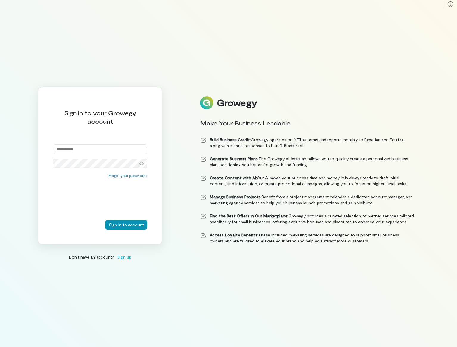
type input "**********"
click at [143, 226] on button "Sign in to account" at bounding box center [126, 225] width 42 height 10
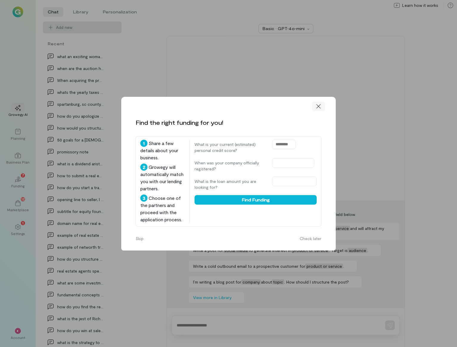
click at [321, 106] on icon at bounding box center [319, 106] width 6 height 6
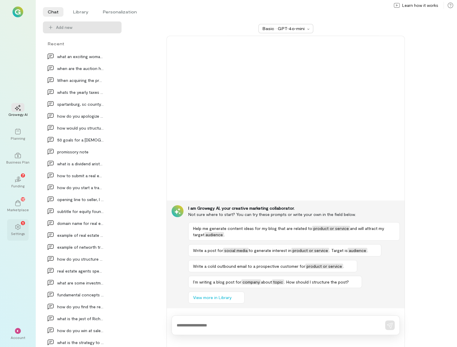
click at [18, 232] on div "Settings" at bounding box center [18, 233] width 14 height 5
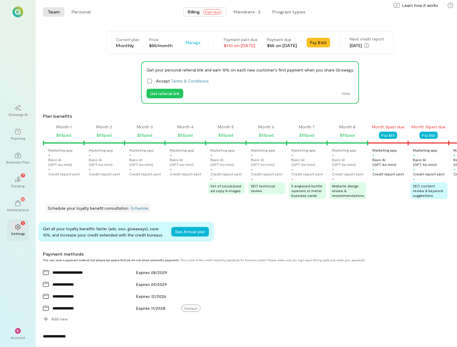
scroll to position [0, 385]
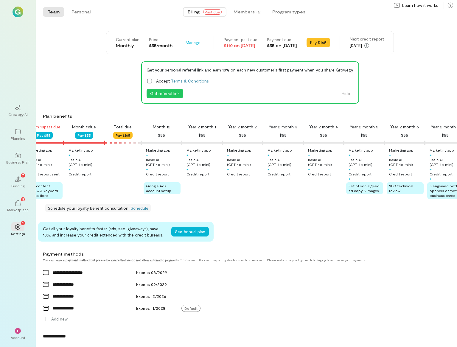
click at [18, 338] on div "Account" at bounding box center [18, 337] width 15 height 5
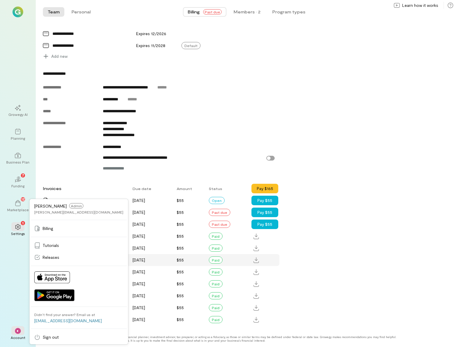
scroll to position [267, 0]
click at [85, 178] on div "Current plan Monthly Price $55/month Manage Payment past due $110 on [DATE] Pay…" at bounding box center [250, 47] width 414 height 558
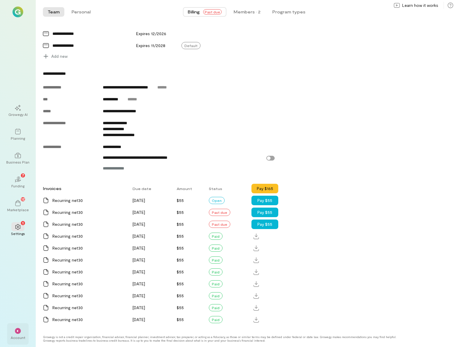
click at [18, 328] on div "*" at bounding box center [17, 330] width 13 height 9
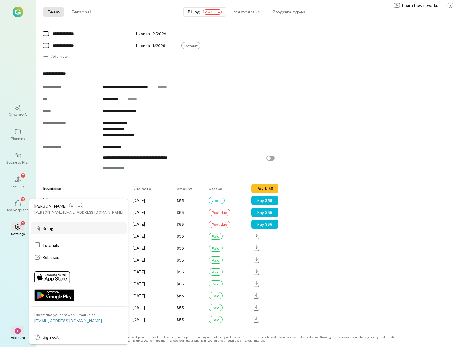
click at [55, 228] on div "Billing" at bounding box center [78, 229] width 89 height 6
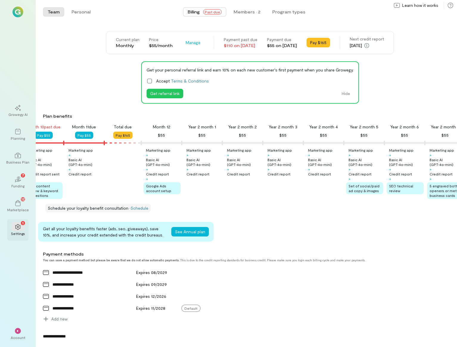
click at [19, 229] on icon at bounding box center [17, 227] width 5 height 6
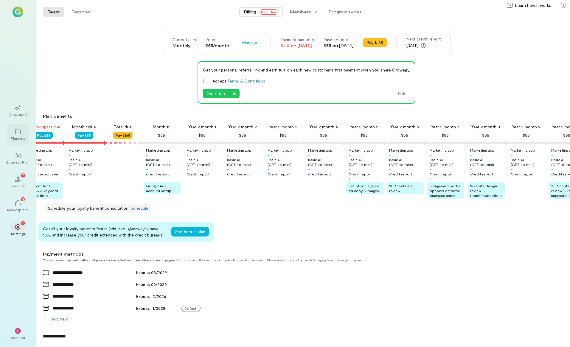
click at [12, 133] on div at bounding box center [17, 131] width 13 height 9
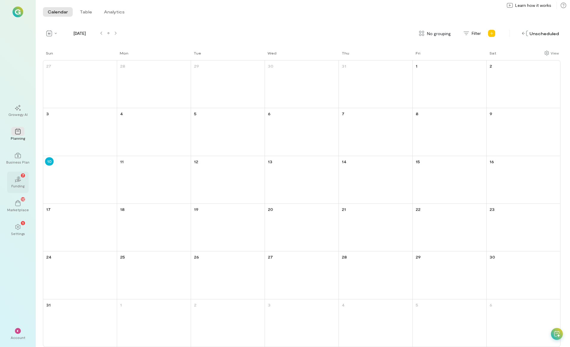
click at [20, 180] on icon at bounding box center [17, 180] width 7 height 3
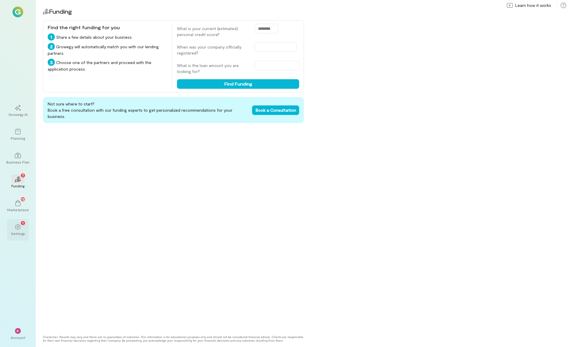
click at [18, 226] on icon at bounding box center [18, 227] width 6 height 6
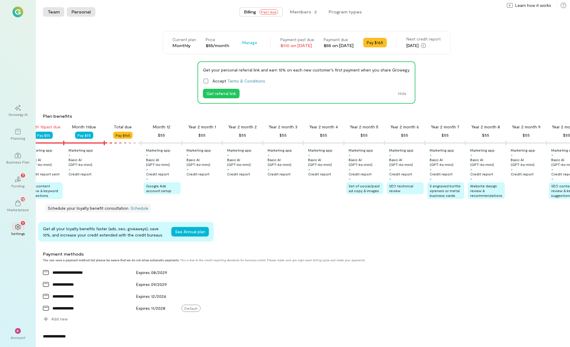
click at [84, 14] on button "Personal" at bounding box center [81, 12] width 29 height 10
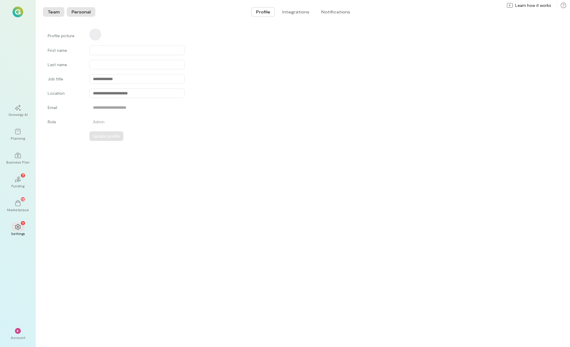
click at [58, 11] on button "Team" at bounding box center [53, 12] width 21 height 10
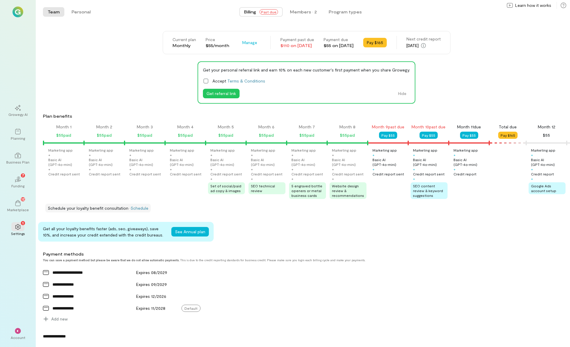
scroll to position [0, 385]
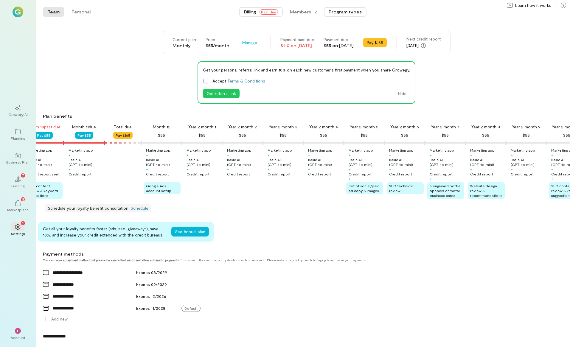
click at [356, 11] on button "Program types" at bounding box center [345, 12] width 43 height 10
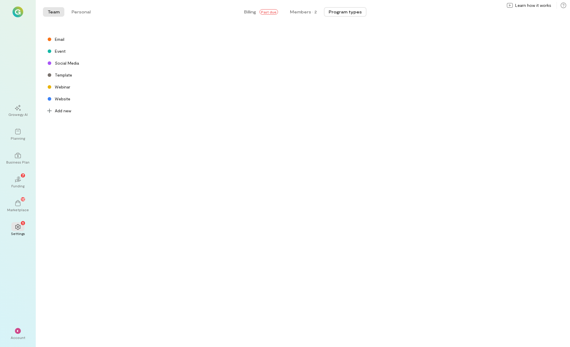
click at [53, 11] on button "Team" at bounding box center [53, 12] width 21 height 10
click at [20, 11] on img at bounding box center [18, 12] width 11 height 11
click at [19, 330] on div "*" at bounding box center [18, 331] width 6 height 6
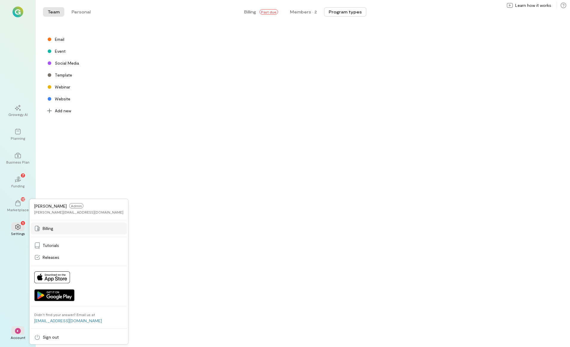
click at [52, 229] on span "Billing" at bounding box center [48, 229] width 11 height 6
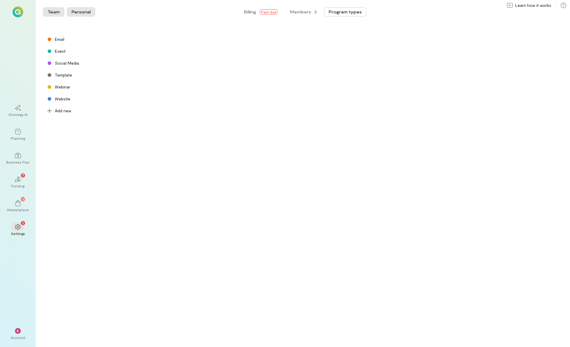
click at [78, 11] on button "Personal" at bounding box center [81, 12] width 29 height 10
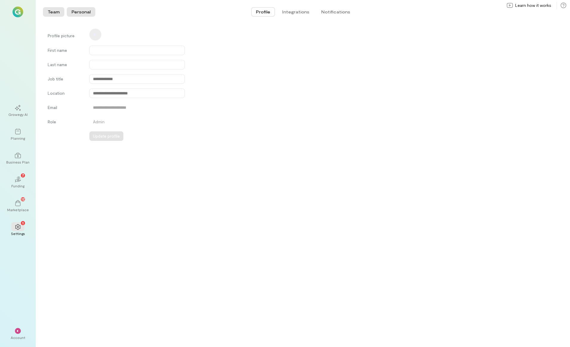
click at [55, 13] on button "Team" at bounding box center [53, 12] width 21 height 10
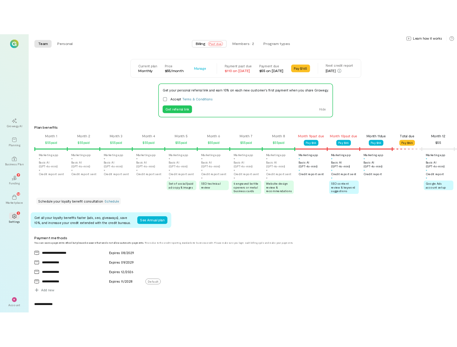
scroll to position [0, 385]
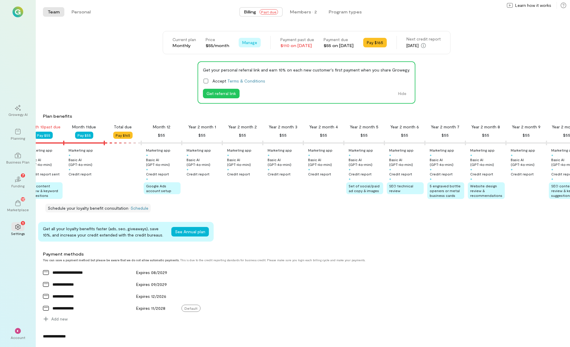
click at [239, 46] on button "Manage" at bounding box center [250, 43] width 22 height 10
click at [252, 68] on span "Cancel plan" at bounding box center [263, 67] width 22 height 6
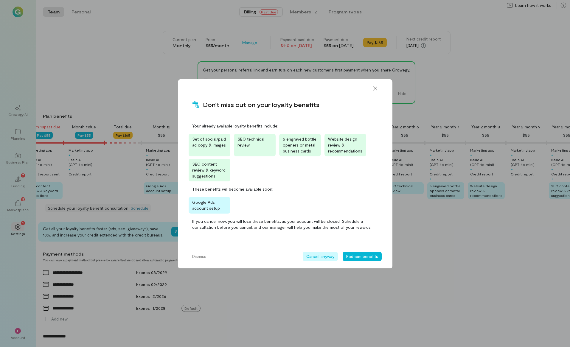
click at [322, 260] on button "Cancel anyway" at bounding box center [320, 257] width 35 height 10
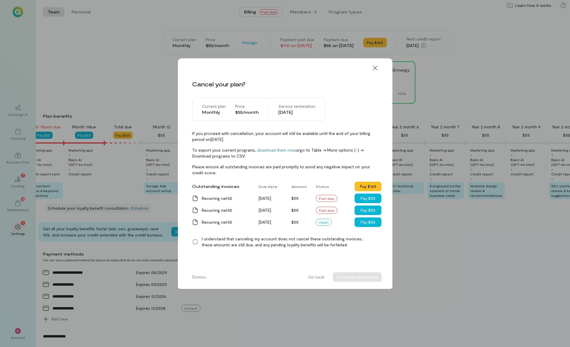
click at [194, 242] on icon at bounding box center [195, 242] width 6 height 6
click at [359, 277] on button "Continue cancellation" at bounding box center [357, 277] width 49 height 10
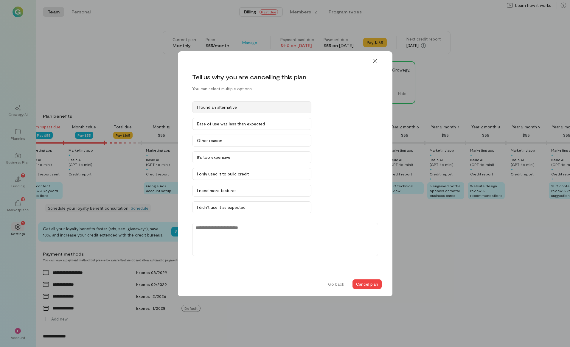
click at [246, 111] on button "I found an alternative" at bounding box center [251, 107] width 119 height 12
click at [372, 286] on button "Cancel plan" at bounding box center [367, 285] width 29 height 10
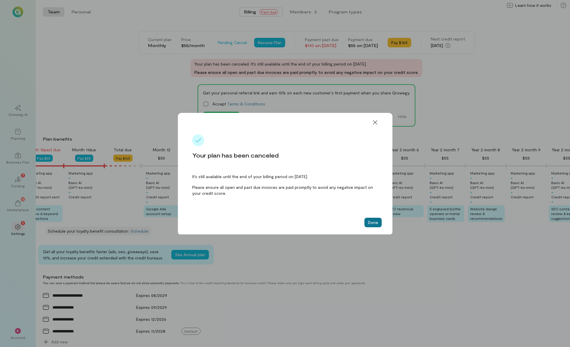
click at [371, 221] on button "Done" at bounding box center [373, 223] width 17 height 10
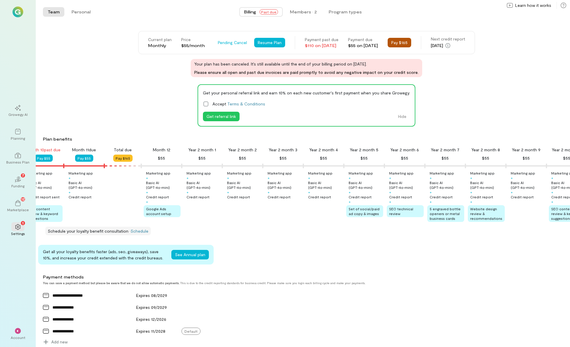
click at [401, 43] on button "Pay $165" at bounding box center [400, 43] width 24 height 10
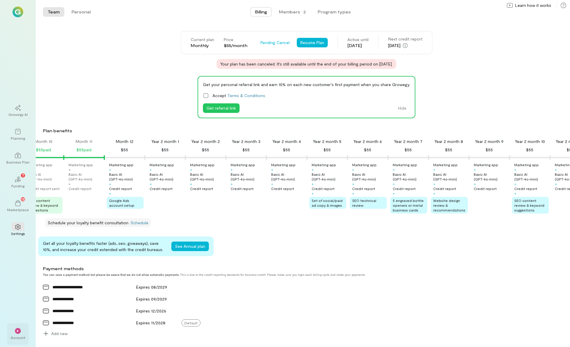
click at [15, 336] on div "Account" at bounding box center [18, 337] width 15 height 5
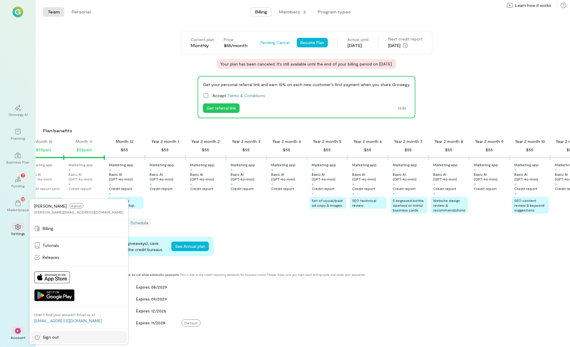
click at [55, 335] on span "Sign out" at bounding box center [51, 337] width 16 height 6
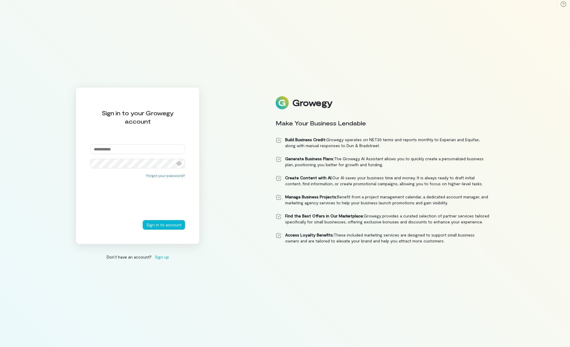
type input "**********"
